Goal: Task Accomplishment & Management: Complete application form

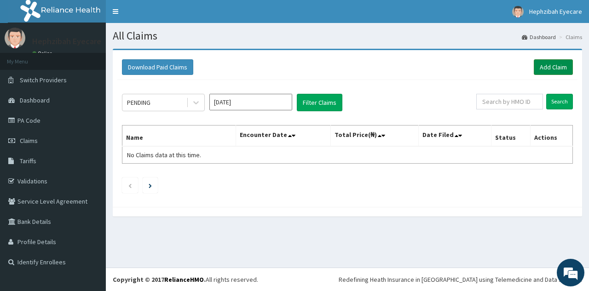
click at [542, 70] on link "Add Claim" at bounding box center [553, 67] width 39 height 16
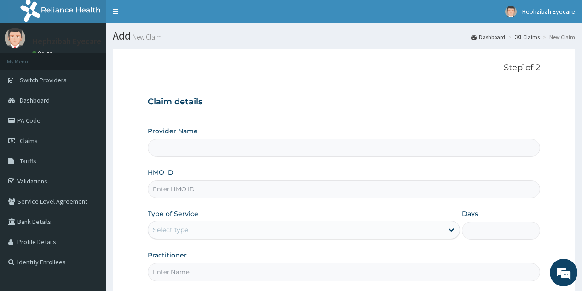
type input "Hephzibah Eye Care -AMUWO ODOFIN"
click at [310, 194] on input "HMO ID" at bounding box center [344, 189] width 392 height 18
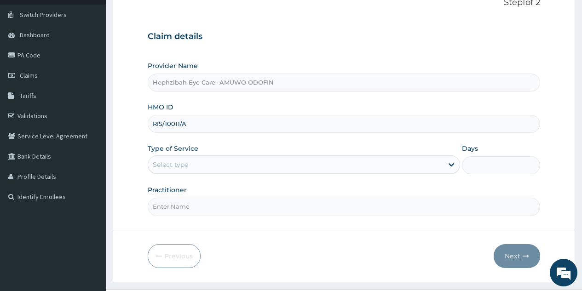
scroll to position [67, 0]
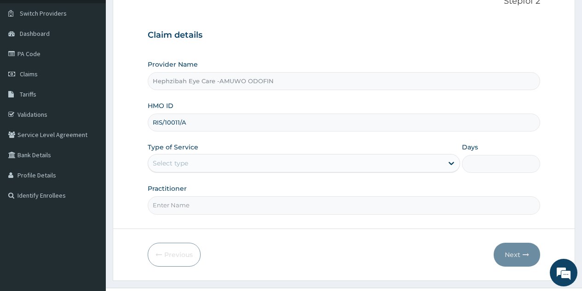
type input "RIS/10011/A"
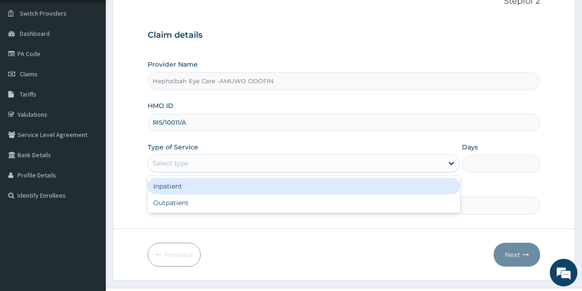
click at [414, 157] on div "Select type" at bounding box center [295, 163] width 295 height 15
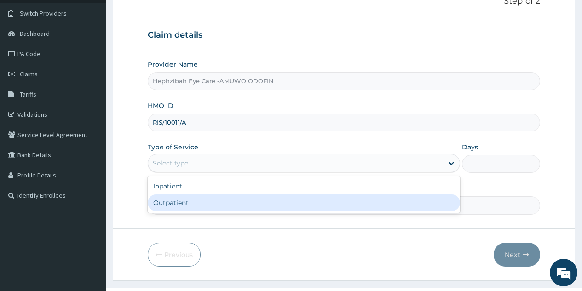
click at [306, 198] on div "Outpatient" at bounding box center [304, 203] width 312 height 17
type input "1"
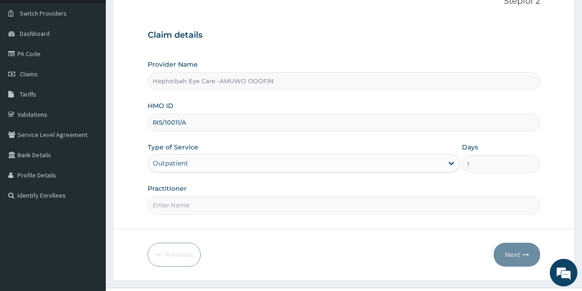
click at [296, 207] on input "Practitioner" at bounding box center [344, 205] width 392 height 18
type input "DR. MOSES"
click at [528, 255] on icon "button" at bounding box center [526, 255] width 6 height 6
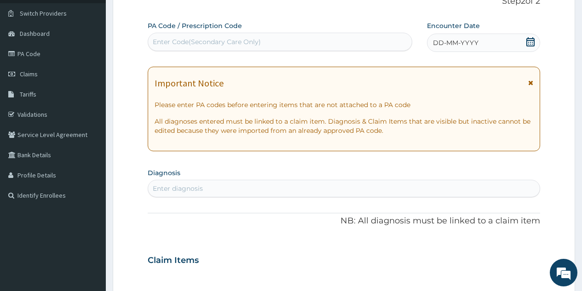
click at [280, 45] on div "Enter Code(Secondary Care Only)" at bounding box center [279, 42] width 263 height 15
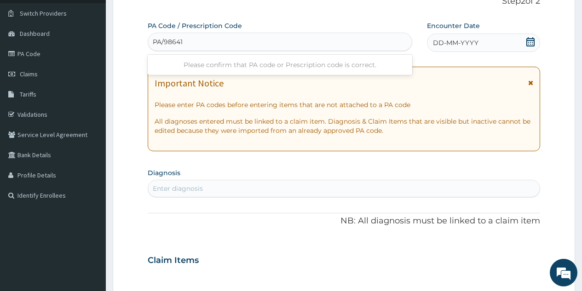
type input "PA/986410"
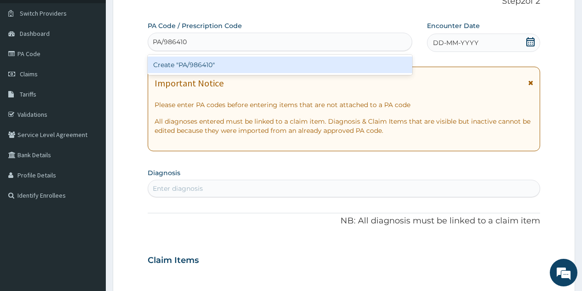
click at [240, 68] on div "Create "PA/986410"" at bounding box center [280, 65] width 264 height 17
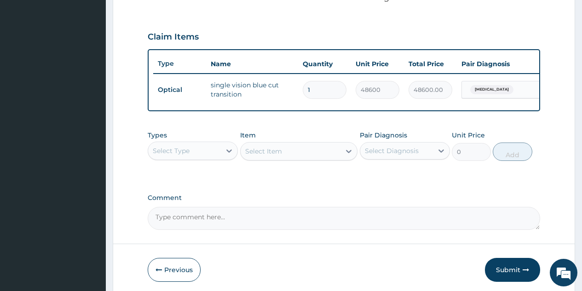
scroll to position [296, 0]
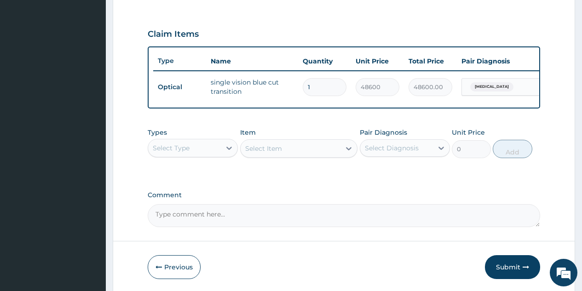
click at [230, 219] on textarea "Comment" at bounding box center [344, 215] width 392 height 23
type textarea "LENS WAS APPROVED FOR 15K"
click at [507, 276] on button "Submit" at bounding box center [512, 267] width 55 height 24
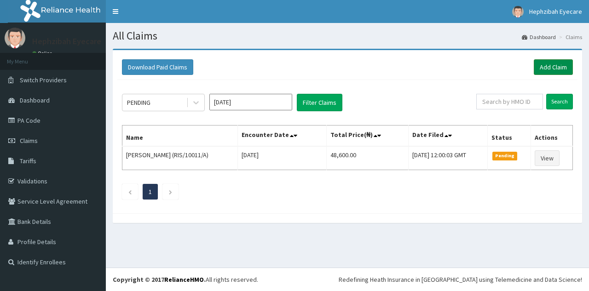
click at [549, 67] on link "Add Claim" at bounding box center [553, 67] width 39 height 16
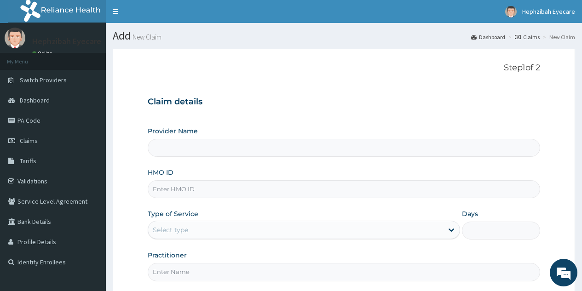
type input "Hephzibah Eye Care -AMUWO ODOFIN"
click at [219, 196] on input "HMO ID" at bounding box center [344, 189] width 392 height 18
type input "RGI/10040/A"
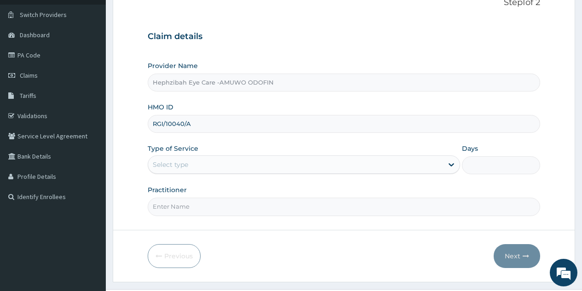
scroll to position [87, 0]
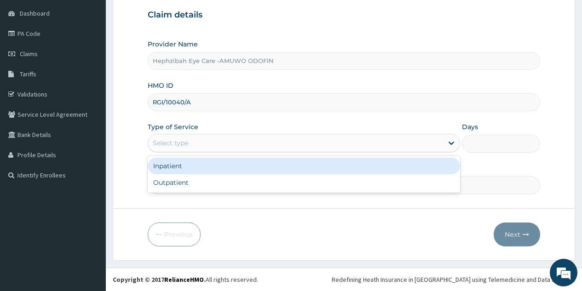
click at [437, 141] on div "Select type" at bounding box center [295, 143] width 295 height 15
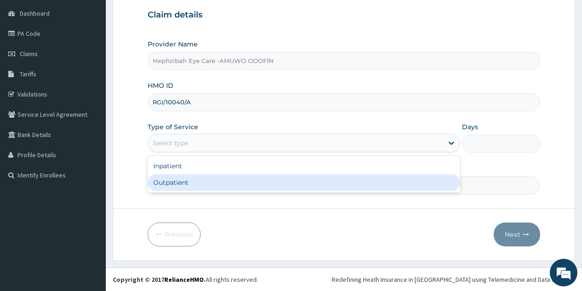
click at [354, 183] on div "Outpatient" at bounding box center [304, 182] width 312 height 17
type input "1"
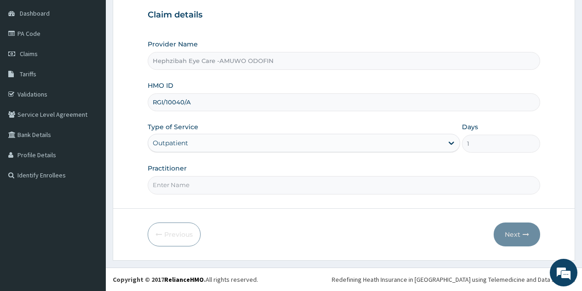
click at [287, 189] on input "Practitioner" at bounding box center [344, 185] width 392 height 18
type input "DR MOSES"
click at [515, 227] on button "Next" at bounding box center [517, 235] width 46 height 24
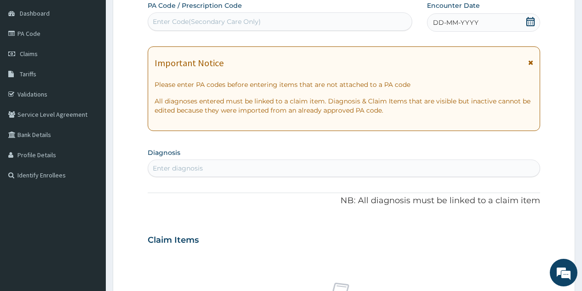
click at [287, 13] on div "Enter Code(Secondary Care Only)" at bounding box center [280, 21] width 264 height 18
type input "PA/B6B37E"
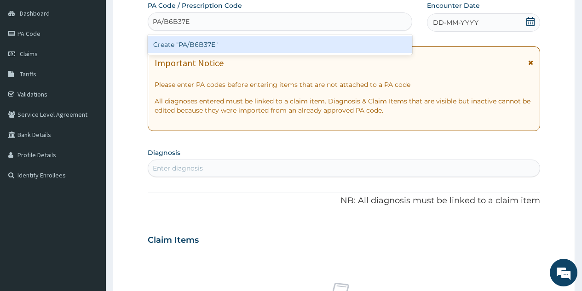
click at [269, 43] on div "Create "PA/B6B37E"" at bounding box center [280, 44] width 264 height 17
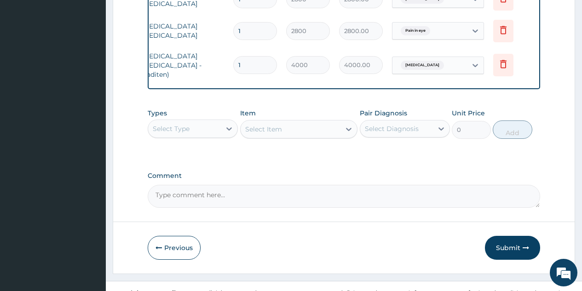
scroll to position [494, 0]
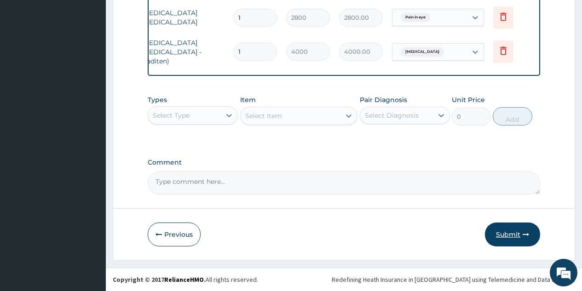
click at [521, 237] on button "Submit" at bounding box center [512, 235] width 55 height 24
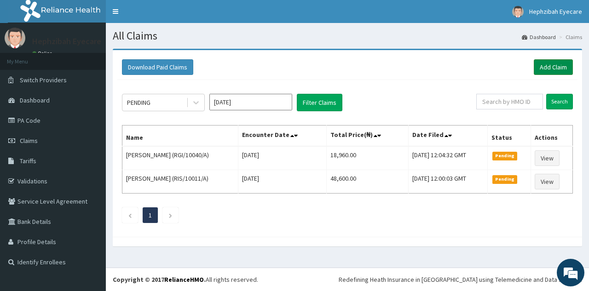
click at [541, 67] on link "Add Claim" at bounding box center [553, 67] width 39 height 16
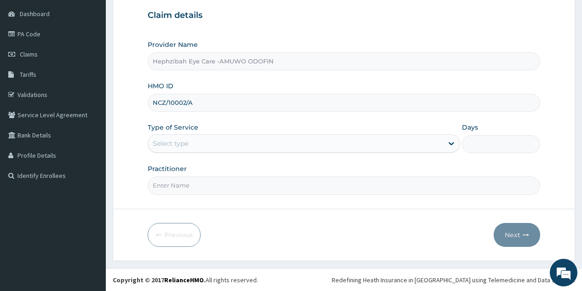
scroll to position [87, 0]
type input "NCZ/10002/A"
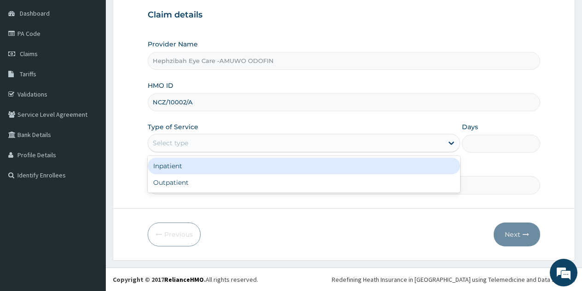
click at [348, 146] on div "Select type" at bounding box center [295, 143] width 295 height 15
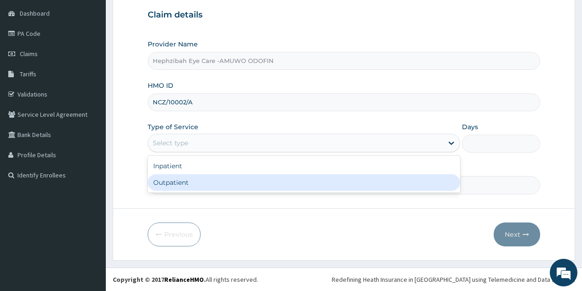
click at [243, 181] on div "Outpatient" at bounding box center [304, 182] width 312 height 17
type input "1"
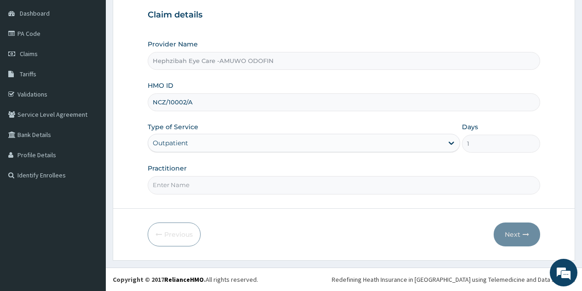
click at [309, 187] on input "Practitioner" at bounding box center [344, 185] width 392 height 18
type input "[PERSON_NAME]"
click at [507, 237] on button "Next" at bounding box center [517, 235] width 46 height 24
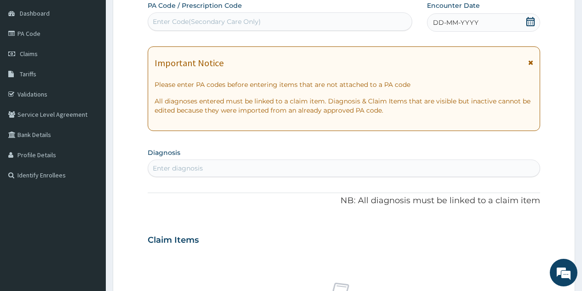
click at [224, 13] on div "Enter Code(Secondary Care Only)" at bounding box center [280, 21] width 264 height 18
type input "PA/F415B5"
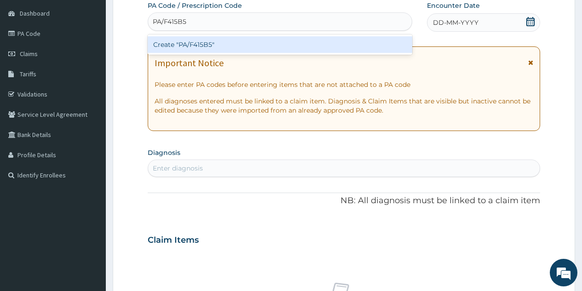
click at [261, 48] on div "Create "PA/F415B5"" at bounding box center [280, 44] width 264 height 17
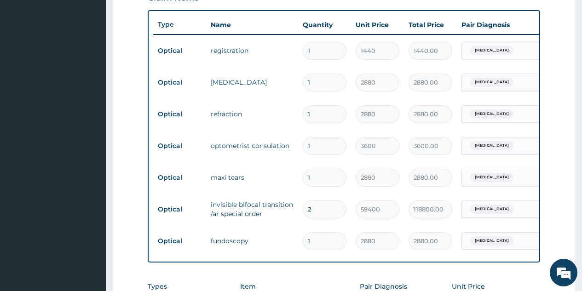
scroll to position [331, 0]
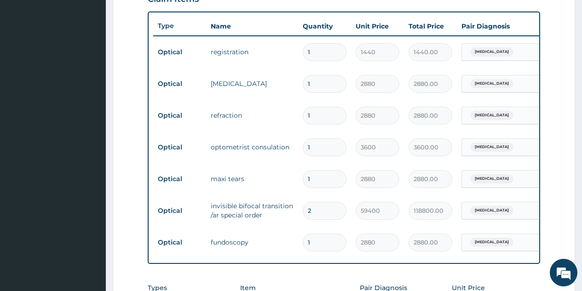
click at [318, 219] on input "2" at bounding box center [325, 211] width 44 height 18
type input "0.00"
type input "1"
type input "59400.00"
type input "1"
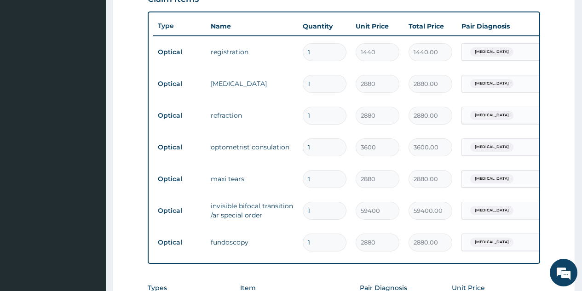
click at [550, 180] on form "Step 2 of 2 PA Code / Prescription Code PA/F415B5 Encounter Date 08-09-2025 Imp…" at bounding box center [344, 83] width 462 height 731
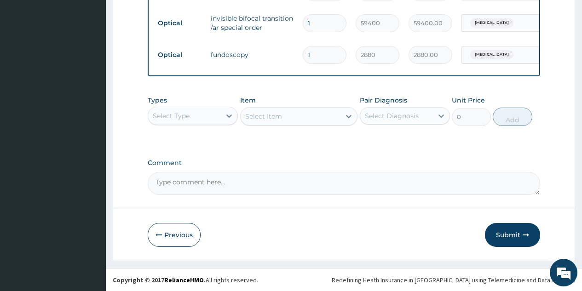
scroll to position [526, 0]
click at [224, 184] on textarea "Comment" at bounding box center [344, 183] width 392 height 23
type textarea "LENS WAS APPROVED FOR 30K"
click at [512, 232] on button "Submit" at bounding box center [512, 235] width 55 height 24
